Goal: Task Accomplishment & Management: Use online tool/utility

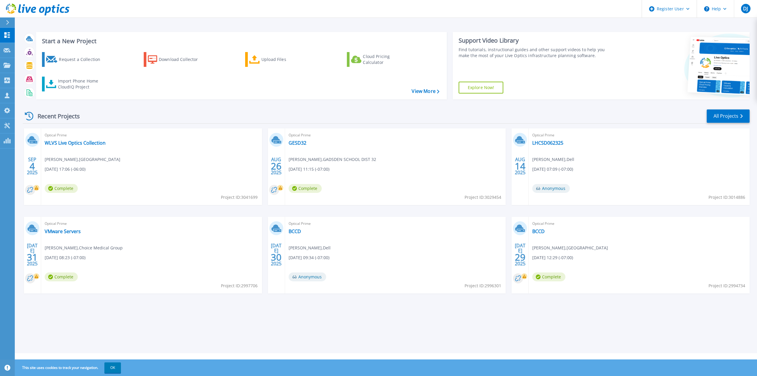
click at [245, 196] on span "Project ID: 3041699" at bounding box center [239, 197] width 37 height 7
click at [233, 196] on span "Project ID: 3041699" at bounding box center [239, 197] width 37 height 7
drag, startPoint x: 219, startPoint y: 197, endPoint x: 246, endPoint y: 197, distance: 26.9
click at [246, 198] on div "Optical Prime WLVS Live Optics Collection [PERSON_NAME] , [GEOGRAPHIC_DATA] [DA…" at bounding box center [151, 166] width 221 height 77
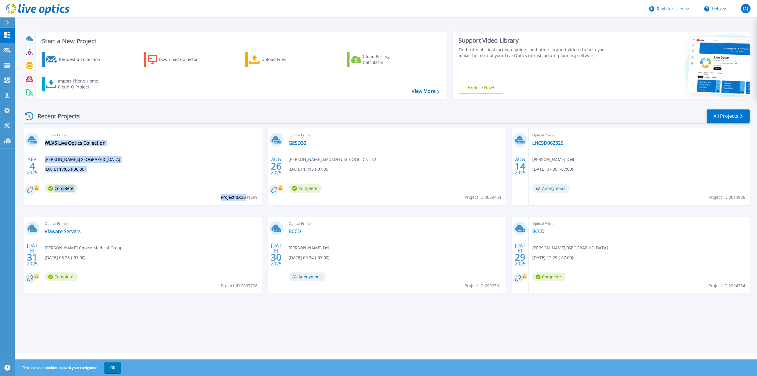
click at [250, 182] on div "Optical Prime WLVS Live Optics Collection [PERSON_NAME] , [GEOGRAPHIC_DATA] [DA…" at bounding box center [151, 166] width 221 height 77
drag, startPoint x: 257, startPoint y: 196, endPoint x: 220, endPoint y: 199, distance: 37.1
click at [221, 199] on span "Project ID: 3041699" at bounding box center [239, 197] width 37 height 7
copy span "Project ID: 3041699"
